Goal: Transaction & Acquisition: Purchase product/service

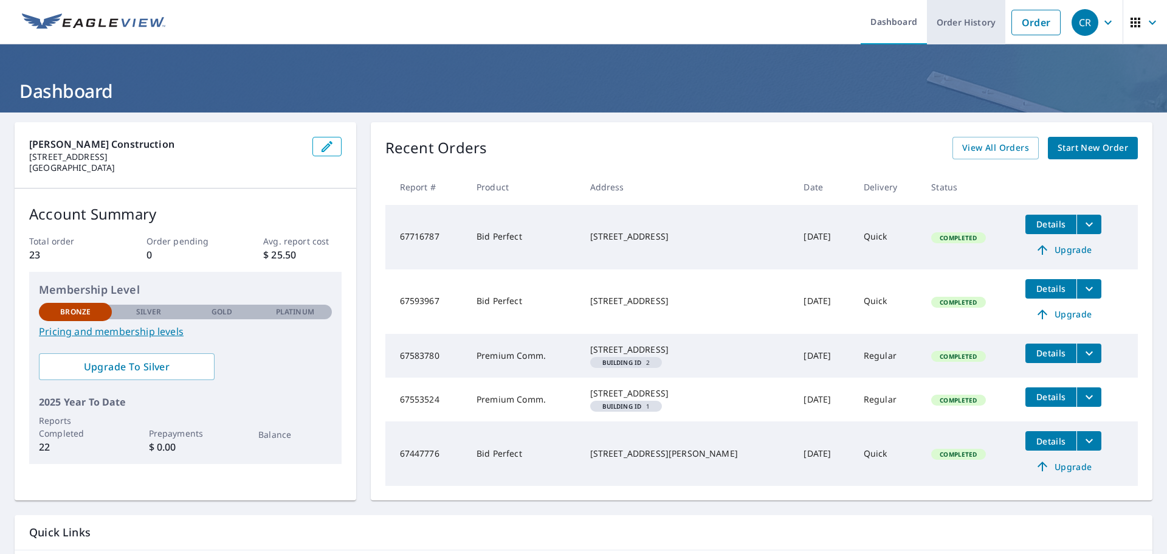
click at [969, 27] on link "Order History" at bounding box center [966, 22] width 78 height 44
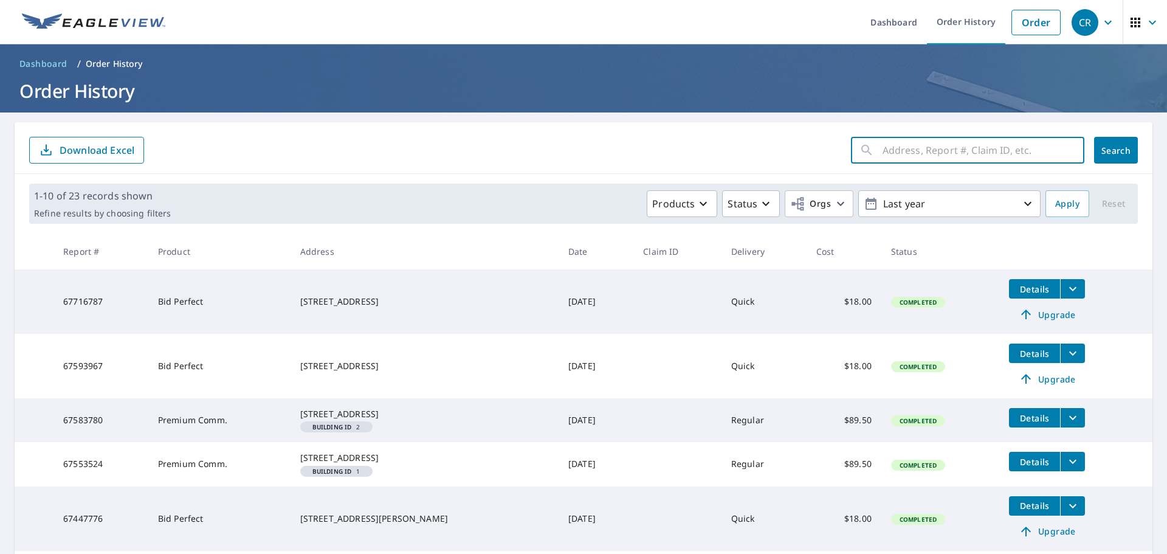
click at [904, 153] on input "text" at bounding box center [984, 150] width 202 height 34
click at [1034, 16] on link "Order" at bounding box center [1036, 23] width 49 height 26
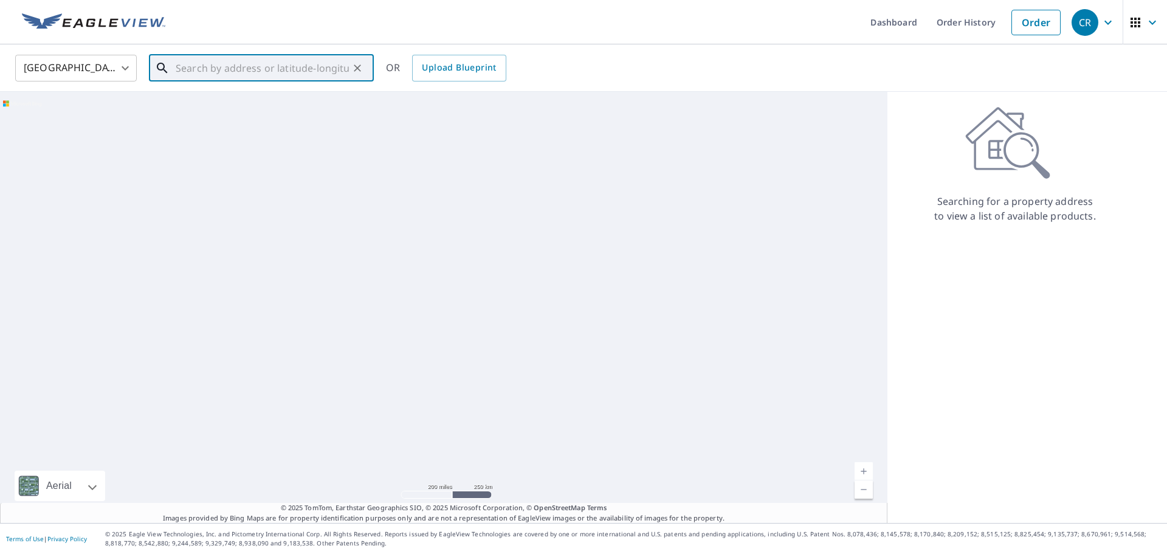
click at [192, 61] on input "text" at bounding box center [262, 68] width 173 height 34
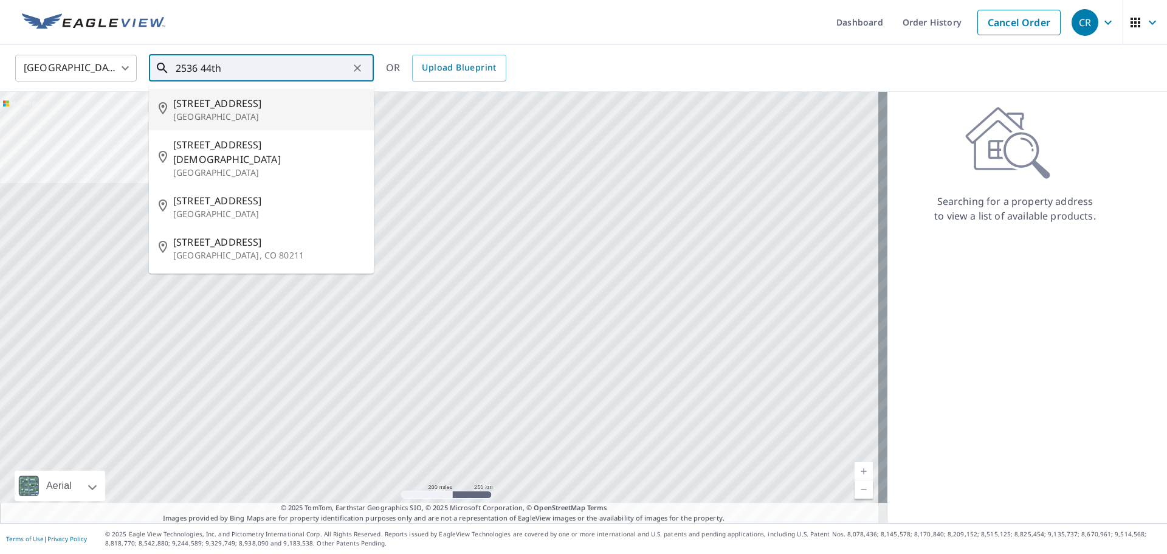
click at [213, 106] on span "2536 44th St NW" at bounding box center [268, 103] width 191 height 15
type input "2536 44th St NW Canton, OH 44709"
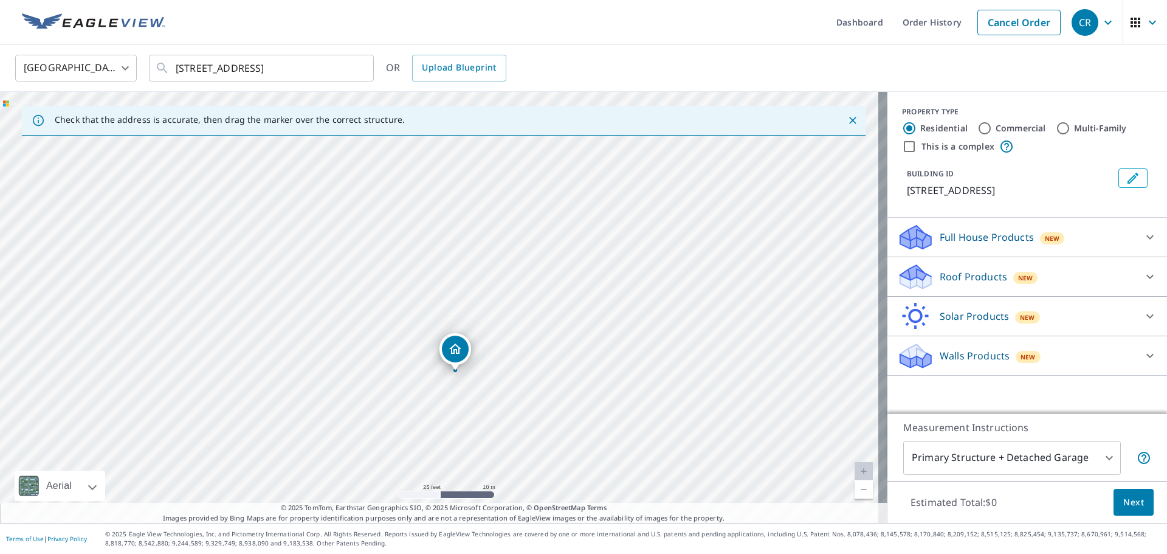
click at [1143, 274] on icon at bounding box center [1150, 276] width 15 height 15
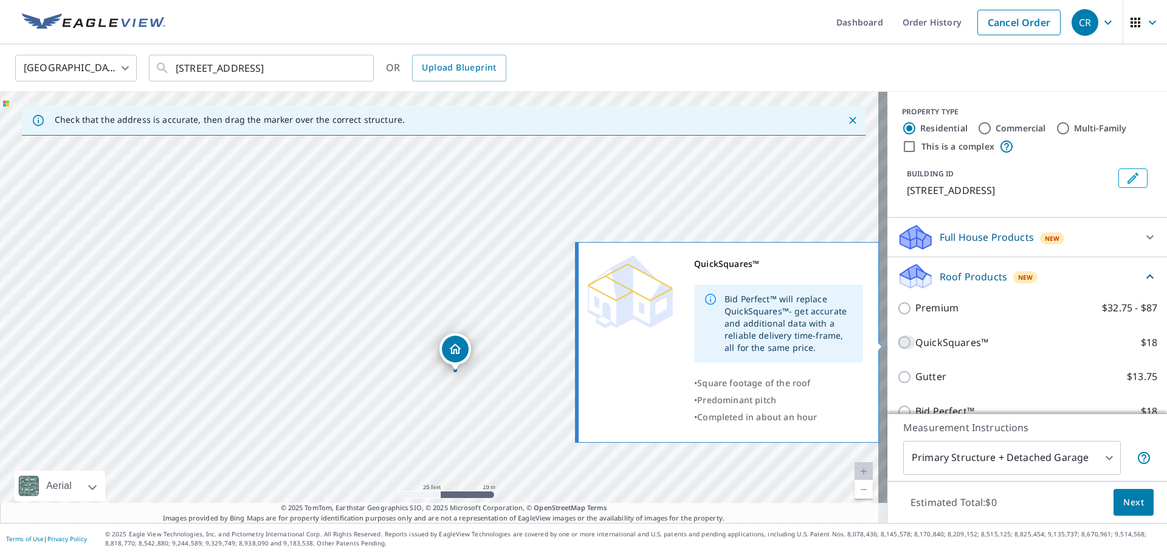
click at [897, 343] on input "QuickSquares™ $18" at bounding box center [906, 342] width 18 height 15
checkbox input "true"
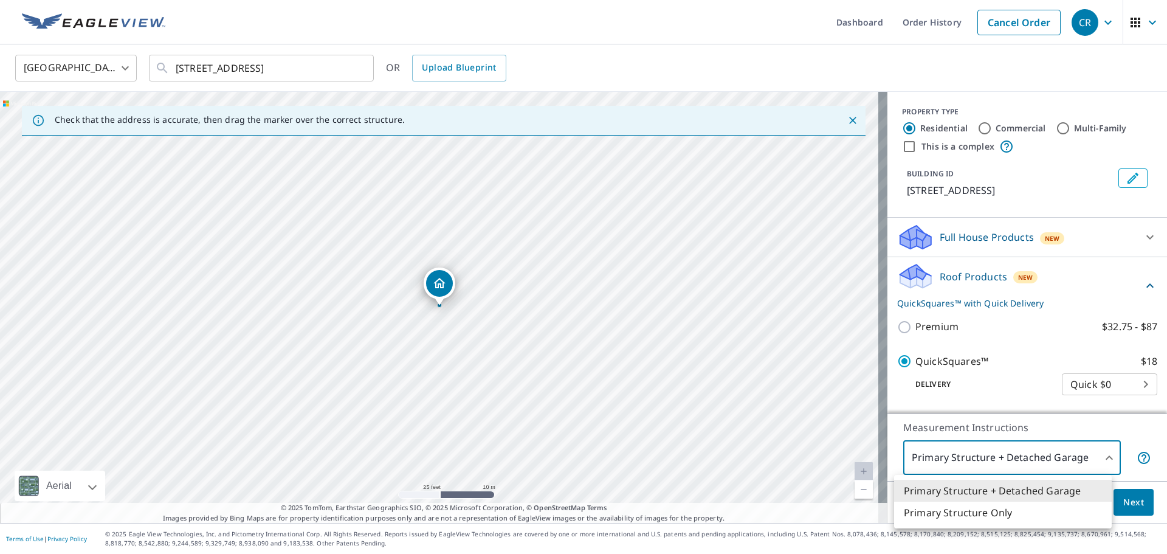
click at [1101, 457] on body "CR CR Dashboard Order History Cancel Order CR United States US ​ 2536 44th St N…" at bounding box center [583, 277] width 1167 height 554
click at [1045, 517] on li "Primary Structure Only" at bounding box center [1003, 513] width 218 height 22
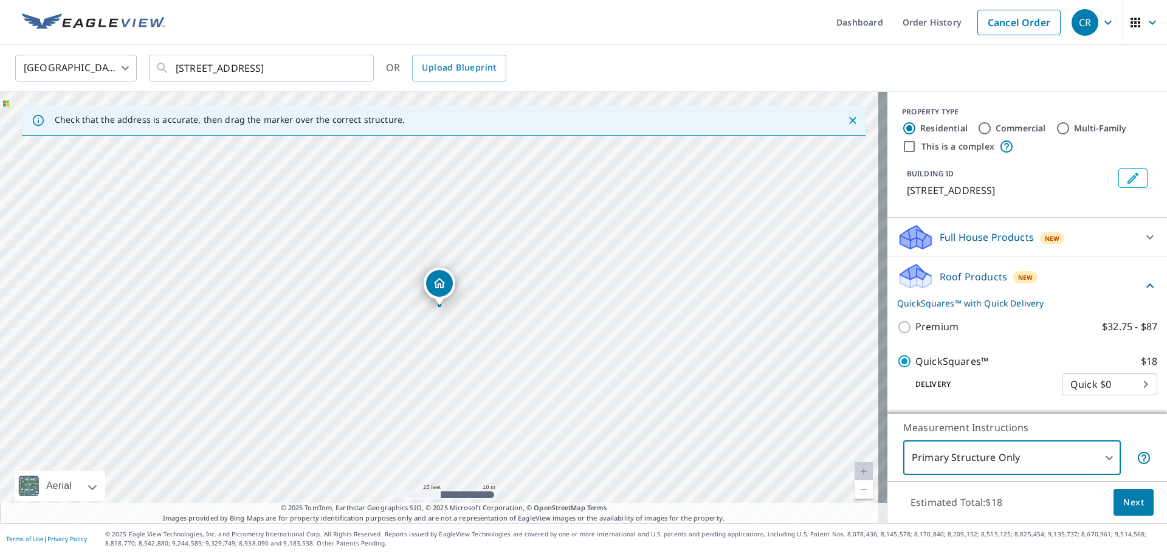
click at [1029, 461] on body "CR CR Dashboard Order History Cancel Order CR United States US ​ 2536 44th St N…" at bounding box center [583, 277] width 1167 height 554
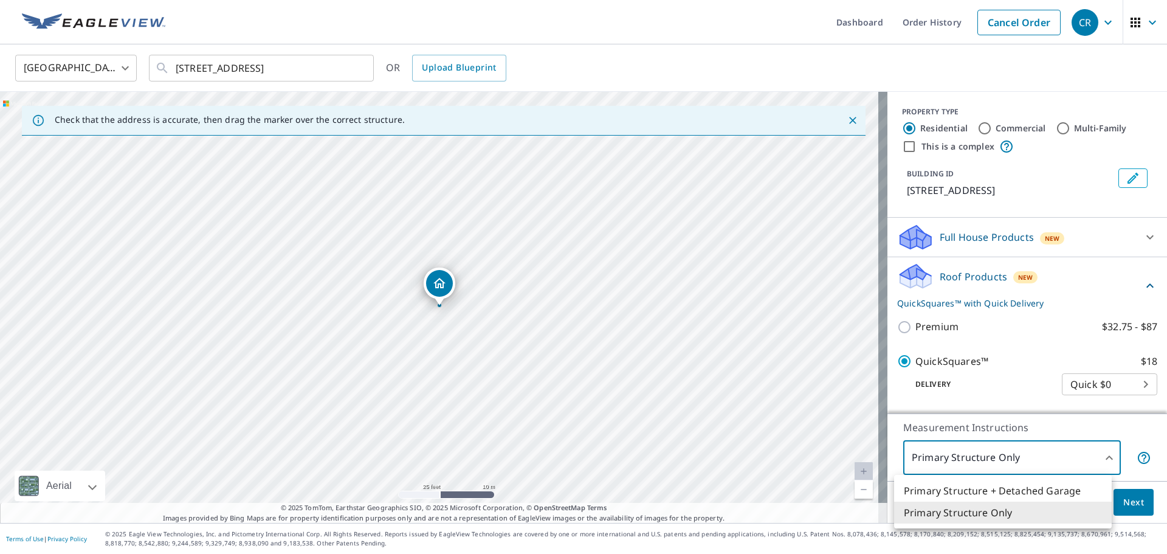
click at [1026, 495] on li "Primary Structure + Detached Garage" at bounding box center [1003, 491] width 218 height 22
type input "1"
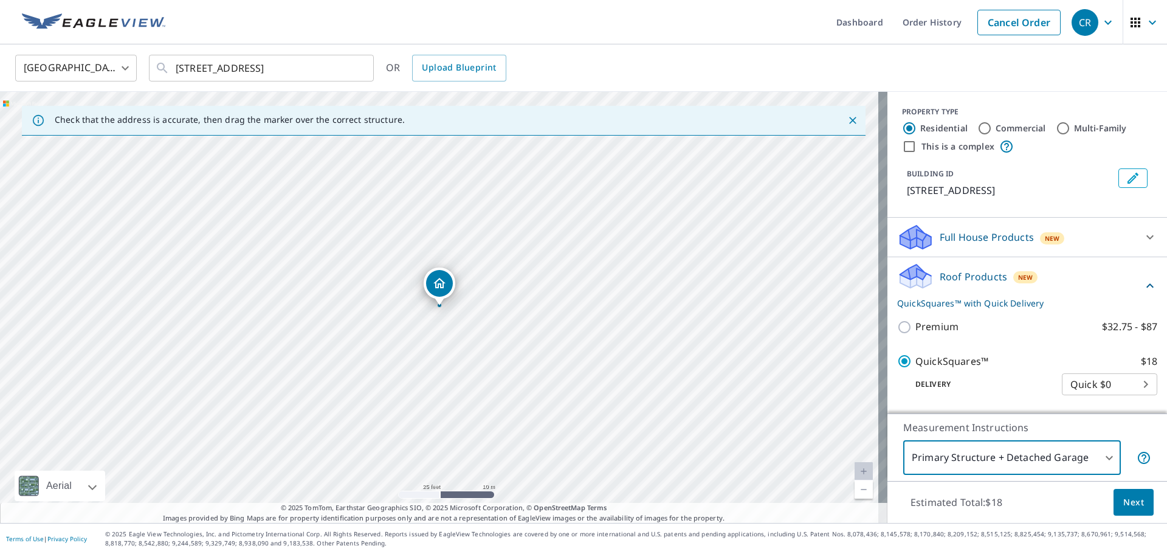
click at [1135, 504] on span "Next" at bounding box center [1134, 502] width 21 height 15
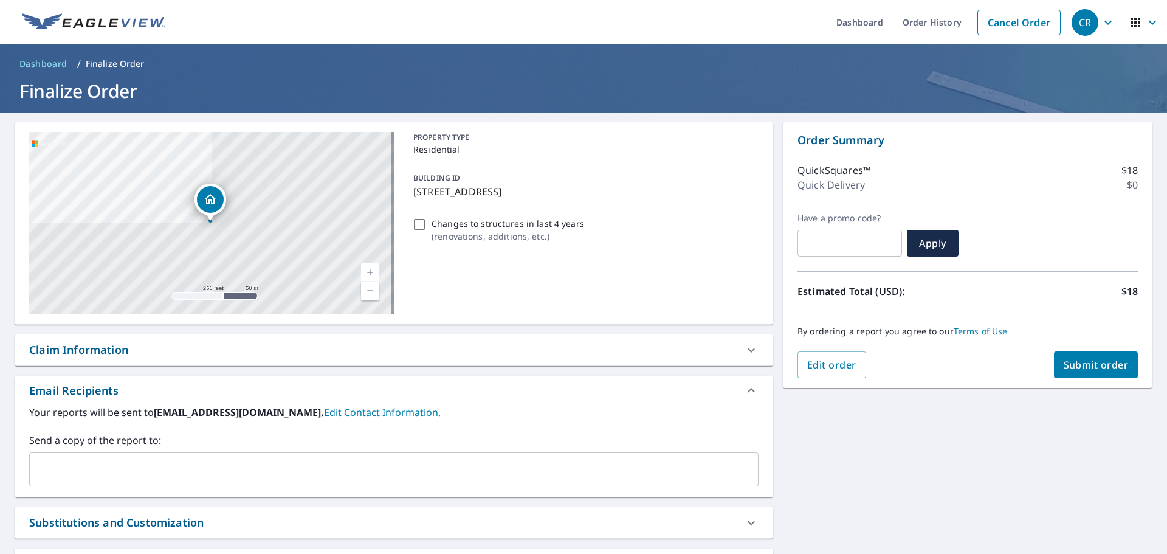
click at [1085, 361] on span "Submit order" at bounding box center [1096, 364] width 65 height 13
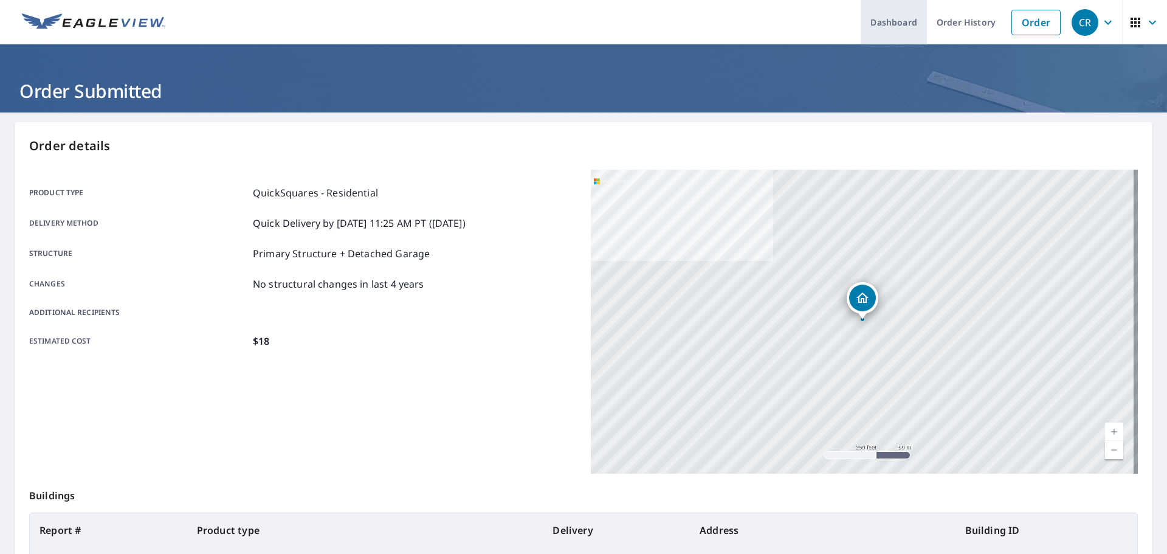
drag, startPoint x: 941, startPoint y: 26, endPoint x: 888, endPoint y: 10, distance: 54.5
click at [941, 26] on link "Order History" at bounding box center [966, 22] width 78 height 44
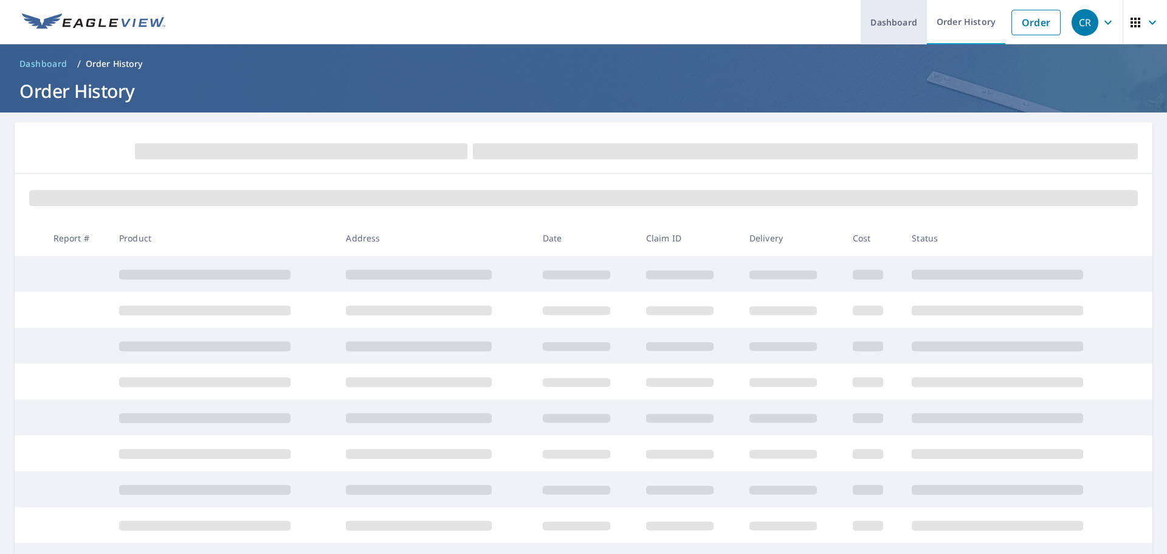
drag, startPoint x: 899, startPoint y: 24, endPoint x: 877, endPoint y: 23, distance: 21.9
click at [899, 24] on link "Dashboard" at bounding box center [894, 22] width 66 height 44
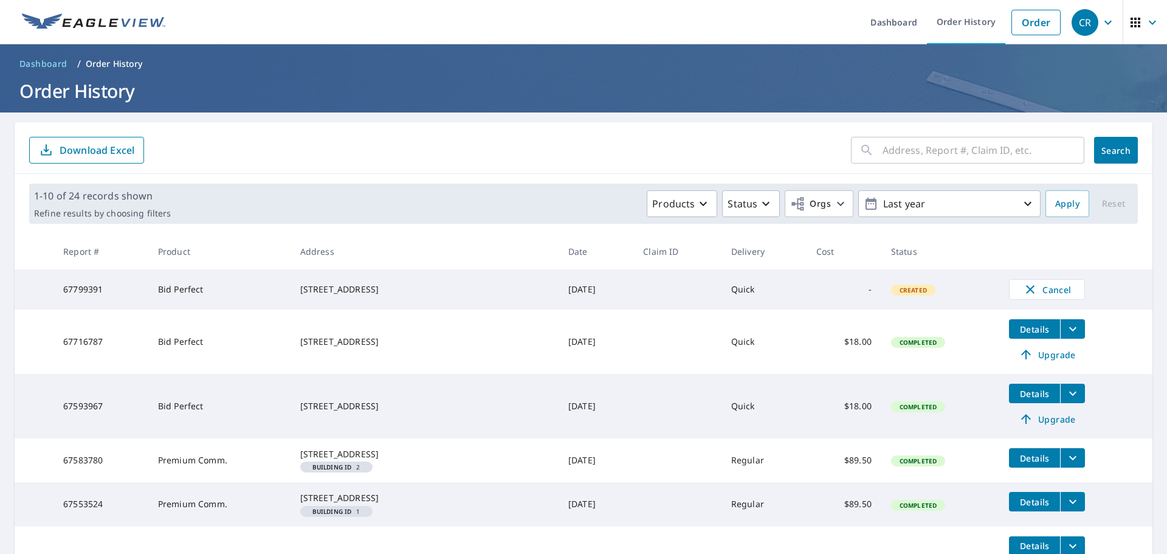
click at [733, 283] on td "Quick" at bounding box center [764, 289] width 85 height 40
drag, startPoint x: 105, startPoint y: 292, endPoint x: 116, endPoint y: 291, distance: 11.1
click at [111, 291] on td "67799391" at bounding box center [101, 289] width 95 height 40
drag, startPoint x: 116, startPoint y: 291, endPoint x: 328, endPoint y: 325, distance: 215.0
click at [129, 291] on td "67799391" at bounding box center [101, 289] width 95 height 40
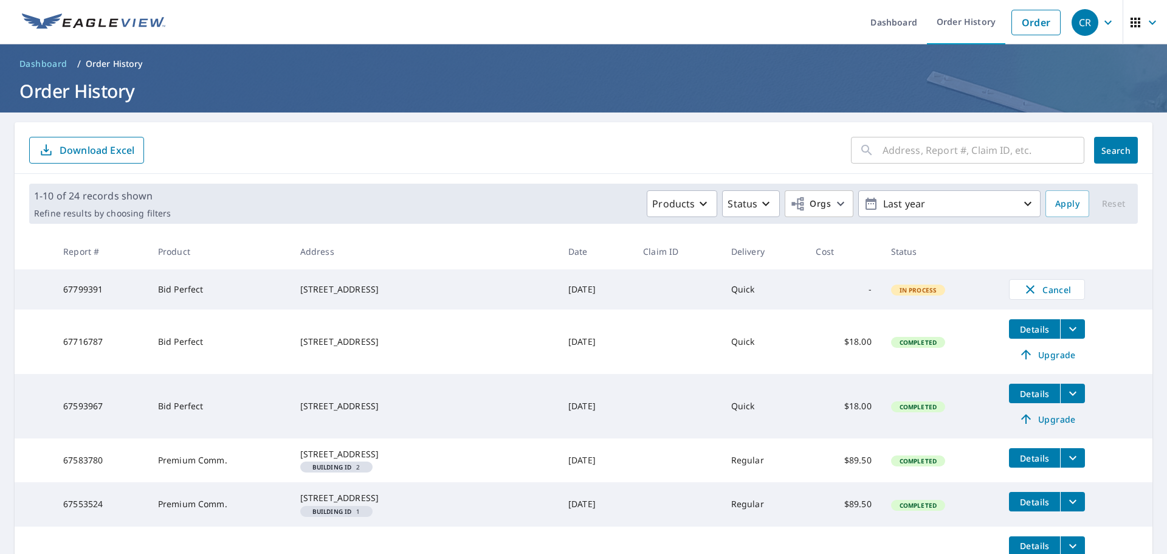
drag, startPoint x: 689, startPoint y: 292, endPoint x: 680, endPoint y: 291, distance: 9.3
click at [684, 292] on td at bounding box center [678, 289] width 88 height 40
drag, startPoint x: 680, startPoint y: 291, endPoint x: 665, endPoint y: 291, distance: 15.2
click at [673, 291] on td at bounding box center [678, 289] width 88 height 40
click at [188, 296] on td "Bid Perfect" at bounding box center [219, 289] width 142 height 40
